Goal: Task Accomplishment & Management: Use online tool/utility

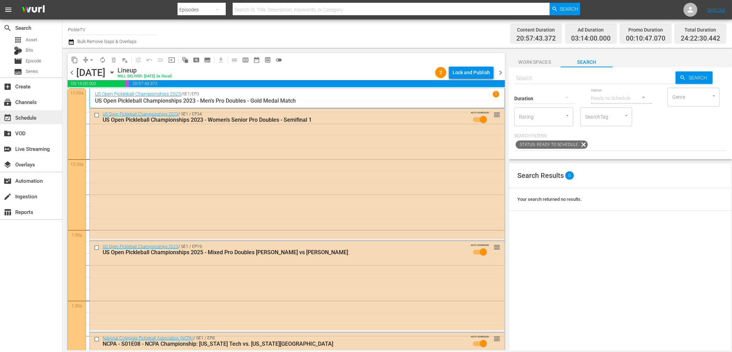
click at [32, 117] on div "event_available Schedule" at bounding box center [19, 116] width 39 height 6
click at [35, 102] on div "subscriptions Channels" at bounding box center [19, 101] width 39 height 6
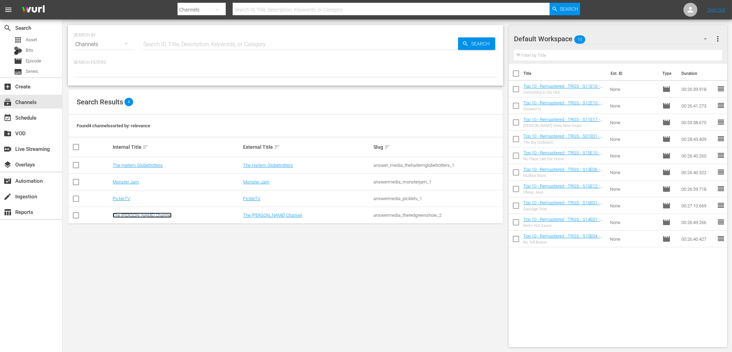
click at [138, 212] on link "The [PERSON_NAME] Channel" at bounding box center [142, 214] width 59 height 5
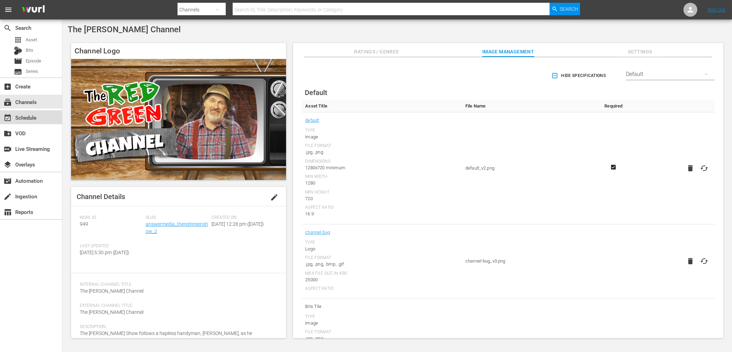
click at [38, 117] on div "event_available Schedule" at bounding box center [19, 116] width 39 height 6
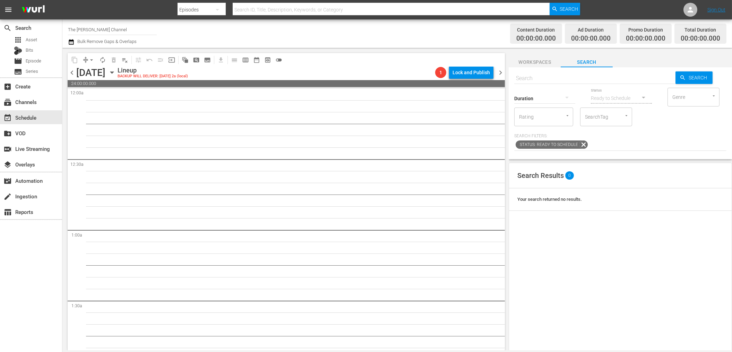
click at [72, 44] on icon "button" at bounding box center [71, 42] width 7 height 8
